Goal: Use online tool/utility: Use online tool/utility

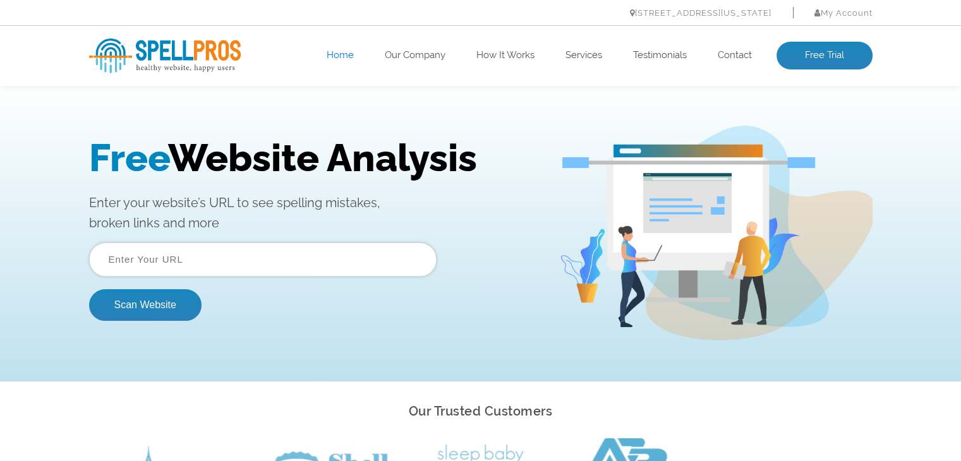
click at [221, 263] on input "text" at bounding box center [262, 260] width 347 height 34
paste input "[URL][DOMAIN_NAME]"
type input "[URL][DOMAIN_NAME]"
click at [89, 289] on button "Scan Website" at bounding box center [145, 305] width 112 height 32
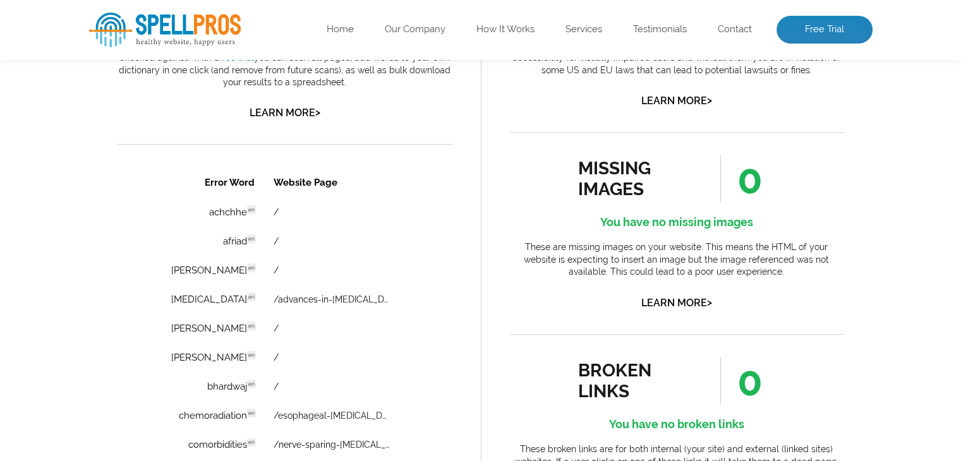
scroll to position [821, 0]
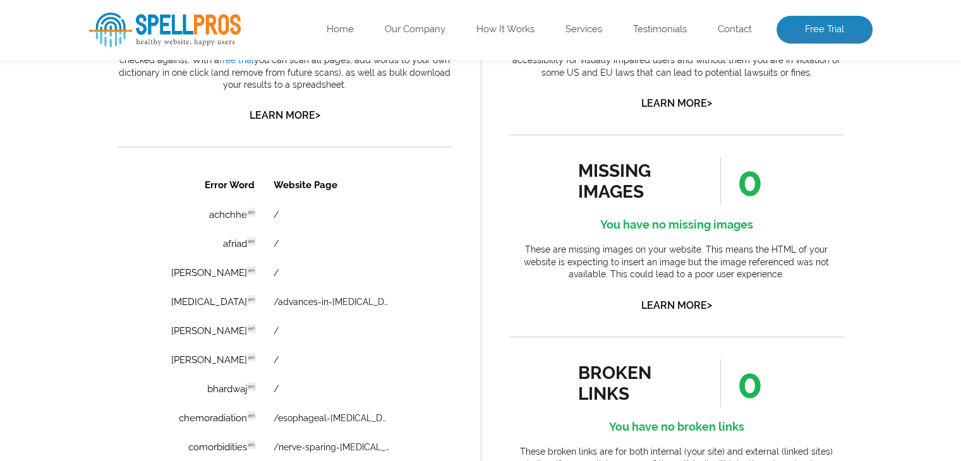
drag, startPoint x: 229, startPoint y: 170, endPoint x: 341, endPoint y: 171, distance: 112.5
click at [341, 20] on h4 "Ooops! You have some spelling issues" at bounding box center [285, 10] width 335 height 20
click at [349, 20] on h4 "Ooops! You have some spelling issues" at bounding box center [285, 10] width 335 height 20
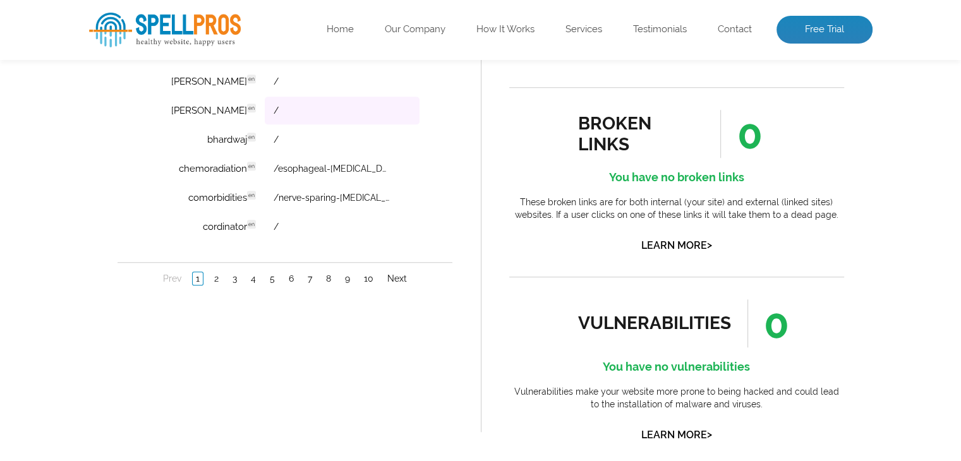
scroll to position [1074, 0]
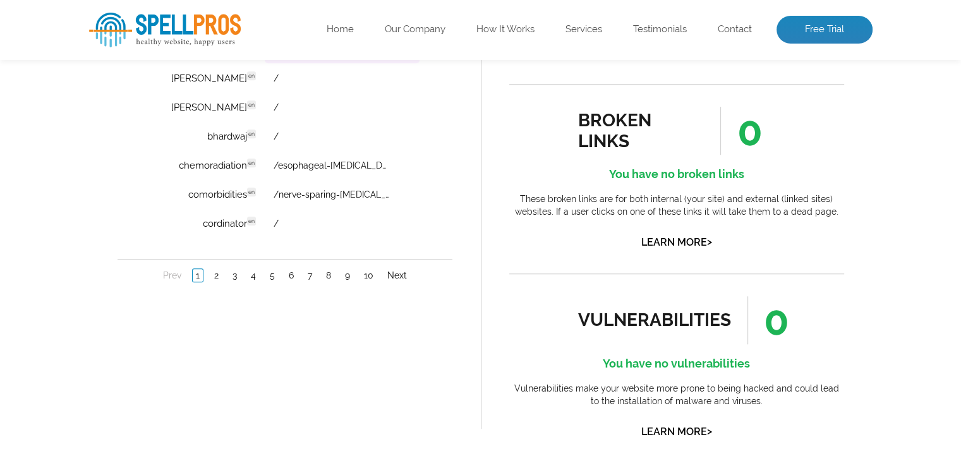
click at [307, 49] on link "/advances-in-immunotherapy-and-targeted-therapies-for-urological-cancers/" at bounding box center [331, 50] width 117 height 10
drag, startPoint x: 171, startPoint y: 165, endPoint x: 241, endPoint y: 164, distance: 70.1
click at [241, 164] on td "chemoradiation en Discovered: 10-08-2025 scan Dictionaries: en" at bounding box center [206, 166] width 113 height 28
copy td "chemoradiation"
click at [358, 198] on td "/nerve-sparing-robotic-surgery-for-prostate-cancer-is-it-right-for-you/" at bounding box center [341, 195] width 155 height 28
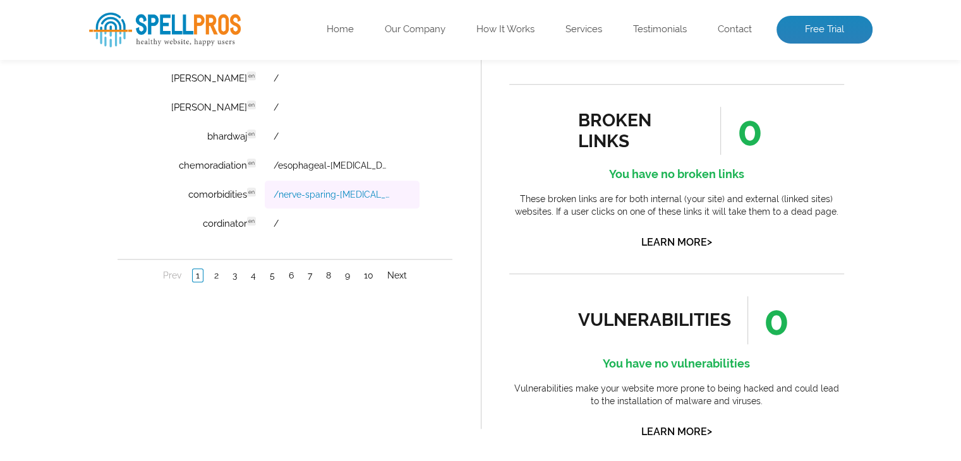
click at [354, 190] on link "/nerve-sparing-robotic-surgery-for-prostate-cancer-is-it-right-for-you/" at bounding box center [331, 195] width 117 height 10
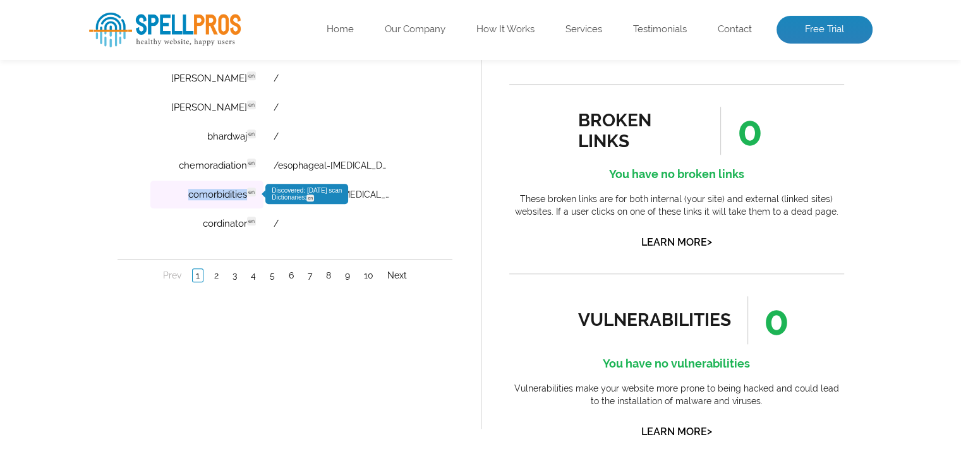
drag, startPoint x: 173, startPoint y: 193, endPoint x: 240, endPoint y: 192, distance: 67.0
click at [240, 192] on td "comorbidities en Discovered: 10-08-2025 scan Dictionaries: en" at bounding box center [206, 195] width 113 height 28
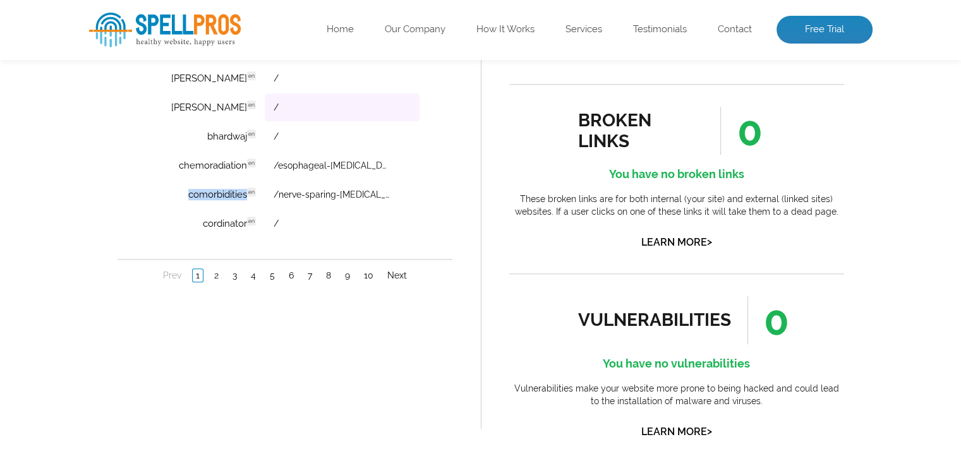
copy td "comorbidities"
